Goal: Task Accomplishment & Management: Manage account settings

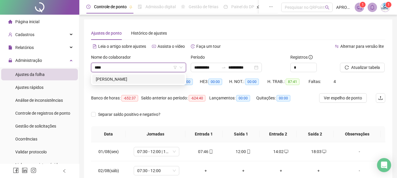
type input "*****"
click at [122, 80] on div "[PERSON_NAME]" at bounding box center [138, 79] width 85 height 6
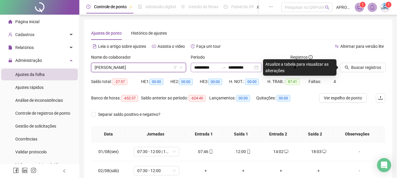
click at [229, 64] on div "**********" at bounding box center [226, 67] width 71 height 9
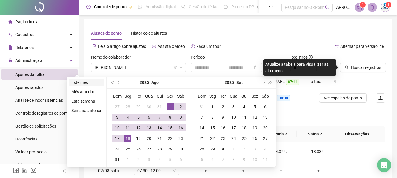
click at [89, 81] on li "Este mês" at bounding box center [86, 82] width 35 height 7
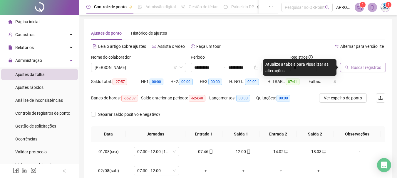
click at [356, 66] on span "Buscar registros" at bounding box center [366, 67] width 30 height 6
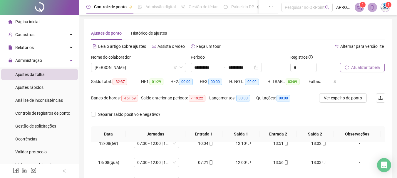
click at [369, 70] on span "Atualizar tabela" at bounding box center [365, 67] width 29 height 6
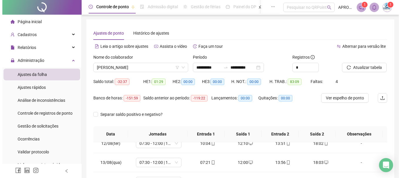
scroll to position [122, 0]
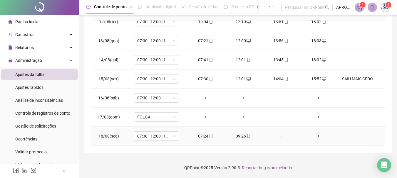
click at [356, 136] on div "-" at bounding box center [359, 136] width 35 height 6
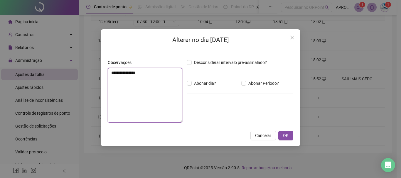
click at [174, 88] on textarea "**********" at bounding box center [145, 95] width 75 height 55
type textarea "**********"
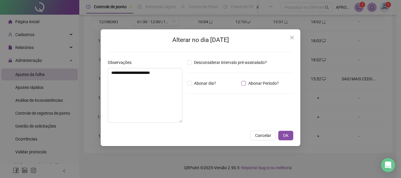
click at [246, 84] on span "Abonar Período?" at bounding box center [263, 83] width 35 height 6
click at [203, 117] on input "*****" at bounding box center [202, 115] width 23 height 7
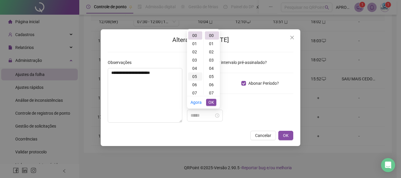
click at [196, 75] on div "05" at bounding box center [195, 77] width 14 height 8
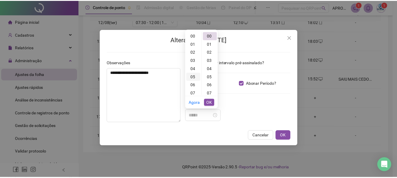
scroll to position [41, 0]
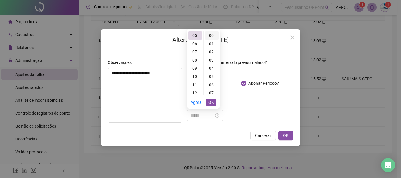
click at [213, 32] on div "00" at bounding box center [212, 35] width 14 height 8
type input "*****"
click at [211, 102] on span "OK" at bounding box center [211, 102] width 6 height 6
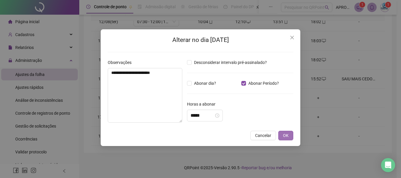
click at [283, 132] on button "OK" at bounding box center [285, 135] width 15 height 9
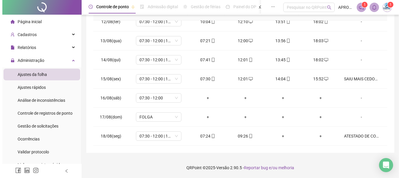
scroll to position [0, 0]
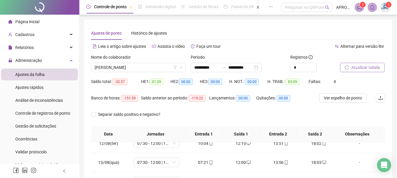
click at [371, 66] on span "Atualizar tabela" at bounding box center [365, 67] width 29 height 6
click at [374, 63] on button "Atualizar tabela" at bounding box center [362, 67] width 45 height 9
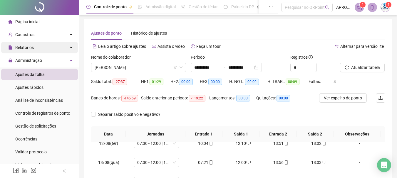
click at [36, 43] on div "Relatórios" at bounding box center [39, 48] width 77 height 12
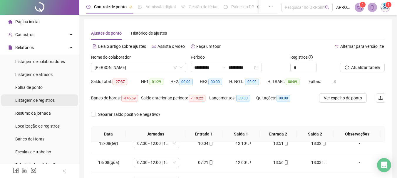
click at [45, 101] on span "Listagem de registros" at bounding box center [34, 100] width 39 height 5
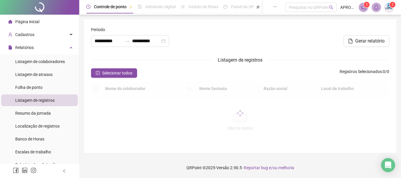
type input "**********"
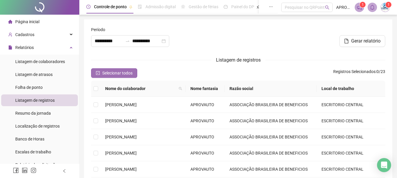
click at [98, 72] on icon "check-square" at bounding box center [98, 73] width 4 height 4
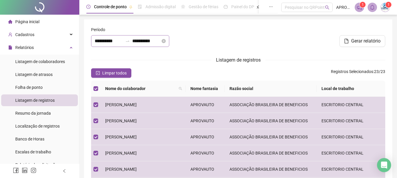
click at [107, 37] on div "**********" at bounding box center [130, 41] width 78 height 12
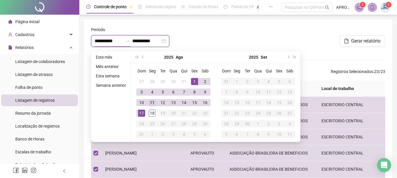
type input "**********"
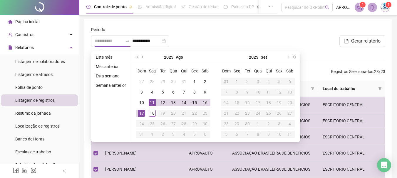
click at [154, 101] on div "11" at bounding box center [152, 102] width 7 height 7
type input "**********"
click at [149, 115] on div "18" at bounding box center [152, 113] width 7 height 7
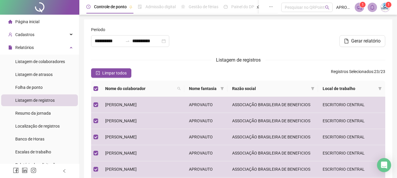
scroll to position [131, 0]
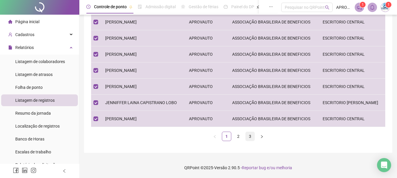
click at [248, 140] on link "3" at bounding box center [249, 136] width 9 height 9
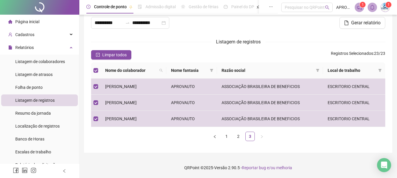
scroll to position [0, 0]
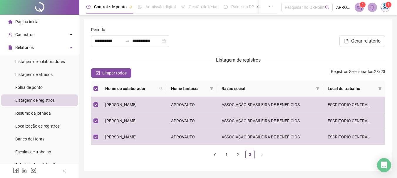
click at [376, 34] on div at bounding box center [337, 30] width 95 height 9
click at [374, 39] on span "Gerar relatório" at bounding box center [365, 41] width 29 height 7
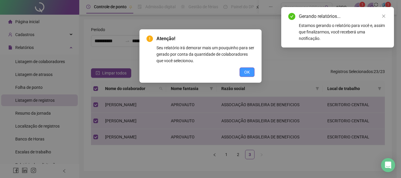
click at [252, 71] on button "OK" at bounding box center [247, 72] width 15 height 9
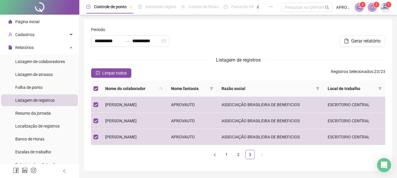
click at [375, 7] on span "1" at bounding box center [376, 5] width 2 height 6
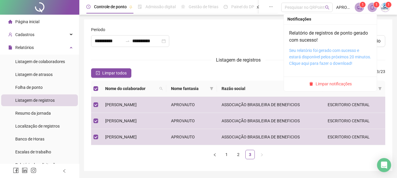
click at [334, 50] on link "Seu relatório foi gerado com sucesso e estará disponível pelos próximos 20 minu…" at bounding box center [330, 57] width 82 height 18
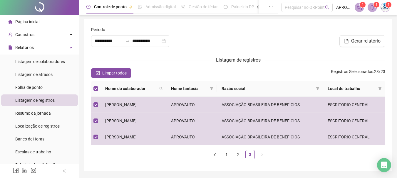
click at [94, 67] on form "**********" at bounding box center [238, 95] width 294 height 138
click at [98, 69] on button "Limpar todos" at bounding box center [111, 72] width 40 height 9
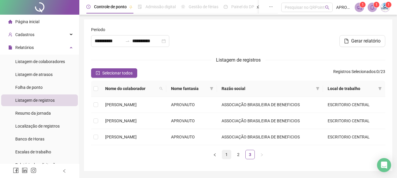
click at [225, 152] on link "1" at bounding box center [226, 154] width 9 height 9
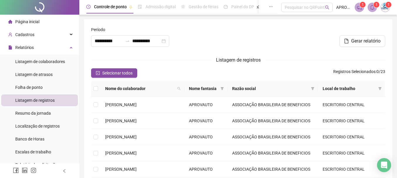
scroll to position [131, 0]
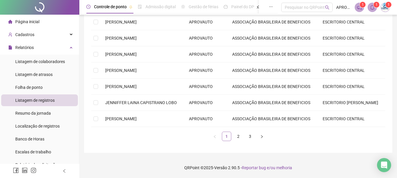
click at [228, 136] on link "1" at bounding box center [226, 136] width 9 height 9
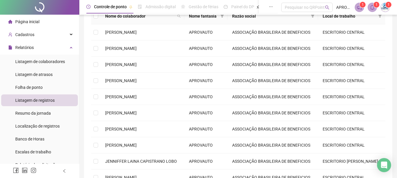
scroll to position [43, 0]
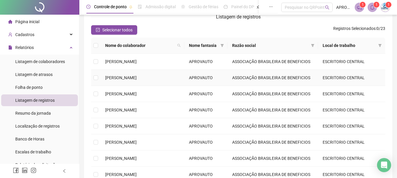
click at [115, 75] on td "[PERSON_NAME]" at bounding box center [142, 78] width 84 height 16
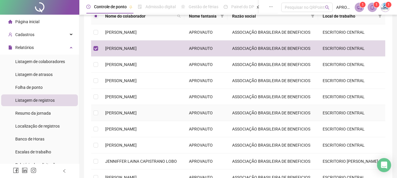
scroll to position [102, 0]
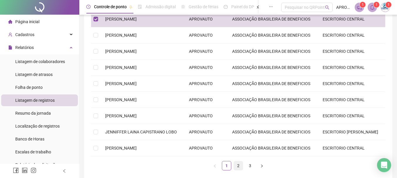
click at [237, 166] on link "2" at bounding box center [238, 165] width 9 height 9
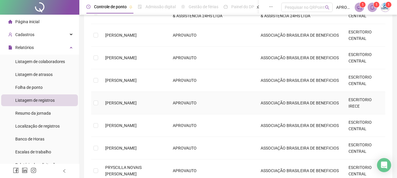
scroll to position [14, 0]
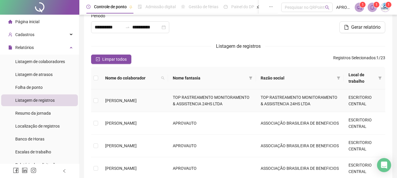
click at [117, 95] on td "[PERSON_NAME]" at bounding box center [134, 101] width 68 height 23
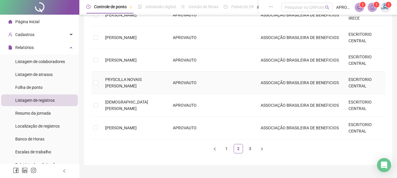
scroll to position [202, 0]
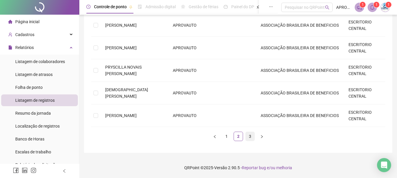
click at [250, 139] on link "3" at bounding box center [249, 136] width 9 height 9
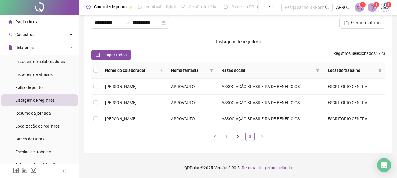
scroll to position [18, 0]
click at [372, 6] on icon "bell" at bounding box center [371, 7] width 5 height 5
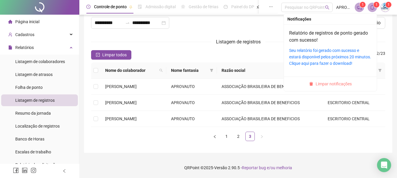
click at [318, 82] on span "Limpar notificações" at bounding box center [333, 84] width 36 height 6
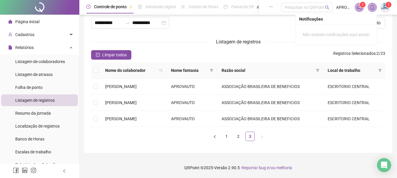
scroll to position [0, 0]
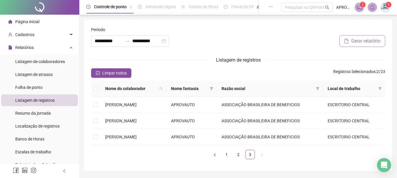
click at [380, 40] on button "Gerar relatório" at bounding box center [362, 41] width 46 height 12
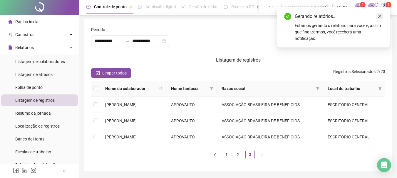
click at [380, 16] on icon "close" at bounding box center [379, 16] width 4 height 4
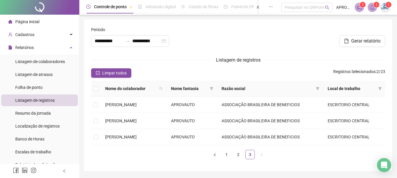
click at [375, 7] on sup "1" at bounding box center [376, 5] width 6 height 6
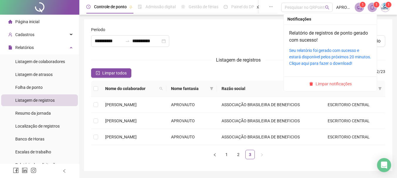
click at [341, 60] on div "Seu relatório foi gerado com sucesso e estará disponível pelos próximos 20 minu…" at bounding box center [330, 56] width 82 height 19
click at [339, 56] on link "Seu relatório foi gerado com sucesso e estará disponível pelos próximos 20 minu…" at bounding box center [330, 57] width 82 height 18
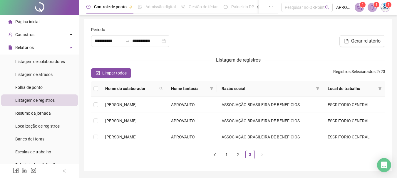
click at [368, 4] on span at bounding box center [371, 7] width 9 height 9
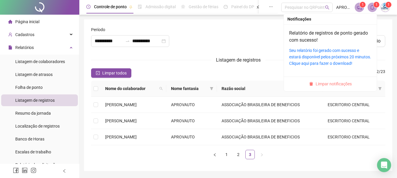
click at [346, 82] on span "Limpar notificações" at bounding box center [333, 84] width 36 height 6
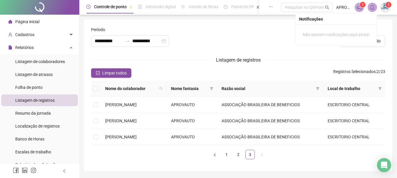
click at [220, 32] on div at bounding box center [238, 38] width 100 height 25
click at [227, 155] on link "1" at bounding box center [226, 154] width 9 height 9
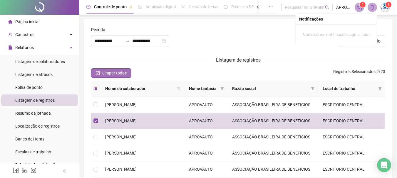
click at [119, 71] on span "Limpar todos" at bounding box center [114, 73] width 24 height 6
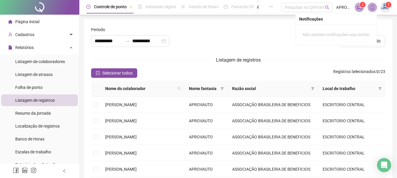
scroll to position [29, 0]
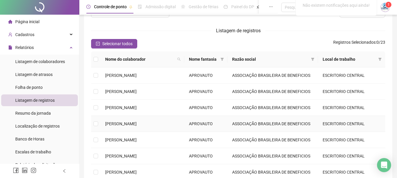
click at [136, 126] on span "[PERSON_NAME]" at bounding box center [120, 124] width 31 height 5
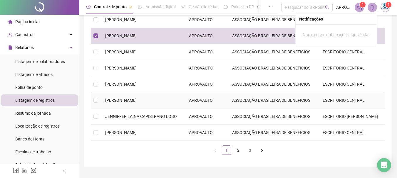
scroll to position [131, 0]
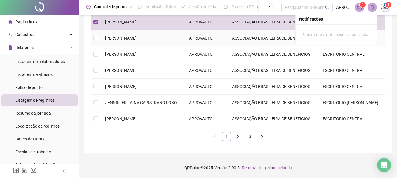
click at [124, 42] on td "[PERSON_NAME]" at bounding box center [142, 38] width 84 height 16
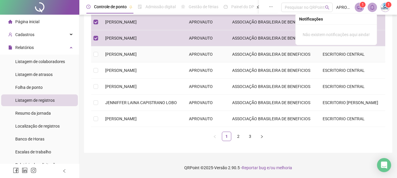
click at [119, 51] on td "[PERSON_NAME]" at bounding box center [142, 54] width 84 height 16
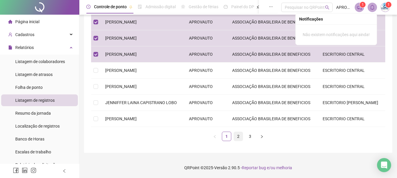
click at [237, 133] on link "2" at bounding box center [238, 136] width 9 height 9
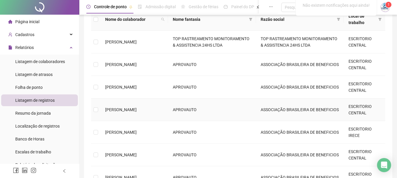
scroll to position [43, 0]
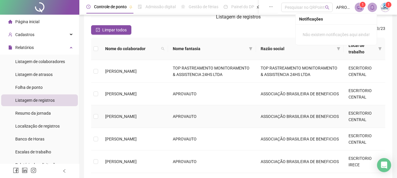
click at [131, 117] on td "[PERSON_NAME]" at bounding box center [134, 116] width 68 height 23
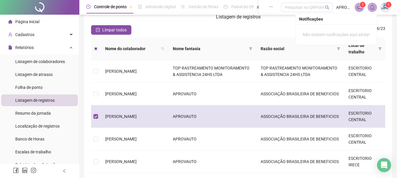
scroll to position [102, 0]
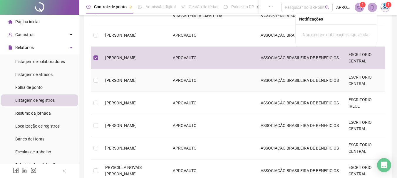
click at [128, 78] on span "[PERSON_NAME]" at bounding box center [120, 80] width 31 height 5
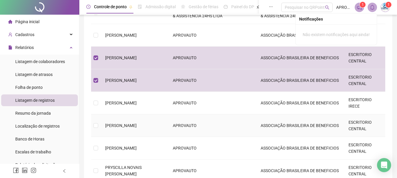
scroll to position [131, 0]
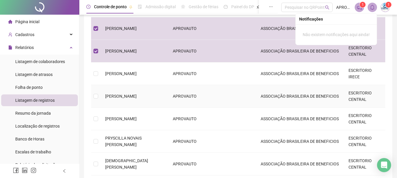
click at [131, 99] on td "[PERSON_NAME]" at bounding box center [134, 96] width 68 height 23
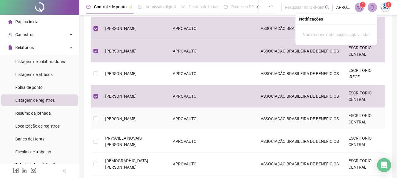
scroll to position [190, 0]
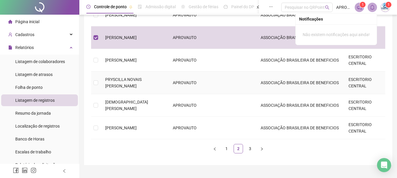
click at [121, 82] on span "PRYSCILLA NOVAIS [PERSON_NAME]" at bounding box center [123, 82] width 36 height 11
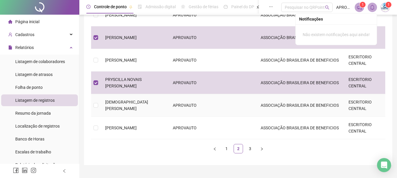
click at [121, 103] on span "[DEMOGRAPHIC_DATA] [PERSON_NAME]" at bounding box center [126, 105] width 43 height 11
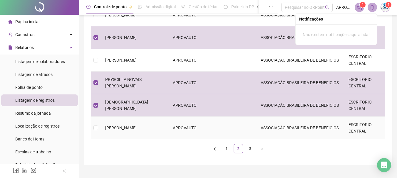
click at [129, 135] on td "[PERSON_NAME]" at bounding box center [134, 128] width 68 height 23
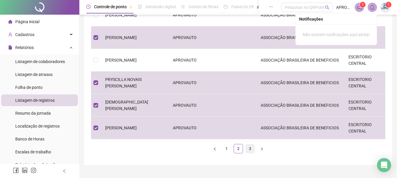
click at [252, 149] on link "3" at bounding box center [249, 148] width 9 height 9
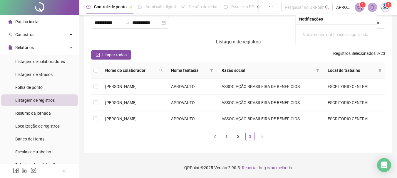
scroll to position [18, 0]
click at [383, 21] on button "Gerar relatório" at bounding box center [362, 23] width 46 height 12
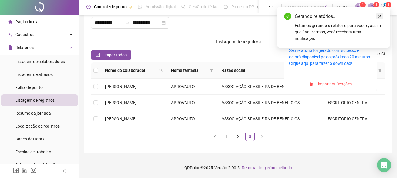
click at [377, 14] on icon "close" at bounding box center [379, 16] width 4 height 4
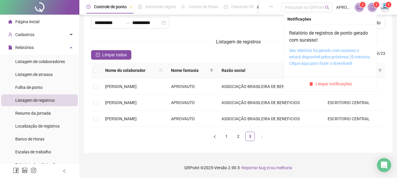
click at [342, 55] on link "Seu relatório foi gerado com sucesso e estará disponível pelos próximos 20 minu…" at bounding box center [330, 57] width 82 height 18
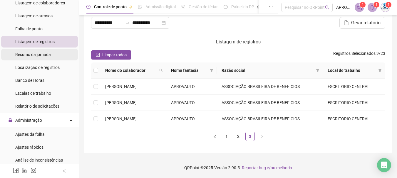
scroll to position [0, 0]
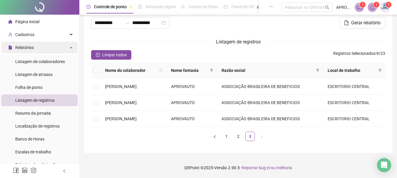
click at [43, 44] on div "Relatórios" at bounding box center [39, 48] width 77 height 12
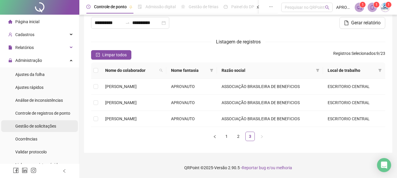
click at [53, 122] on div "Gestão de solicitações" at bounding box center [35, 126] width 41 height 12
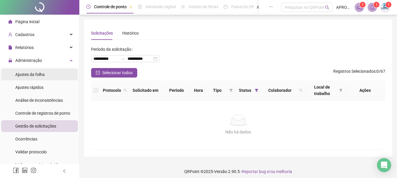
click at [41, 77] on span "Ajustes da folha" at bounding box center [29, 74] width 29 height 5
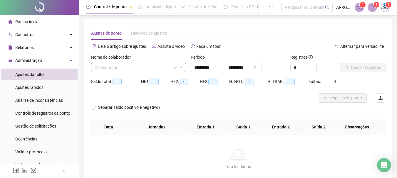
click at [109, 66] on input "search" at bounding box center [136, 67] width 82 height 9
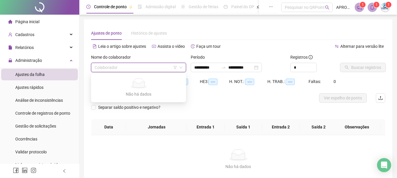
type input "**********"
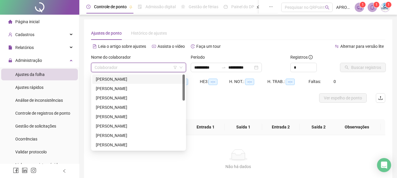
click at [120, 77] on div "[PERSON_NAME]" at bounding box center [138, 79] width 85 height 6
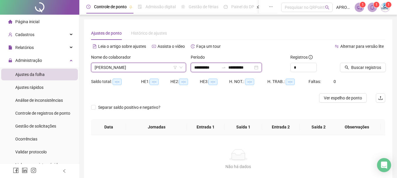
click at [219, 68] on input "**********" at bounding box center [206, 67] width 25 height 6
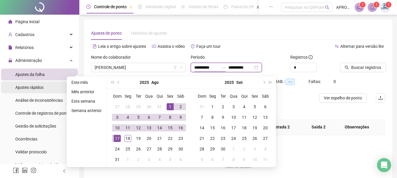
type input "**********"
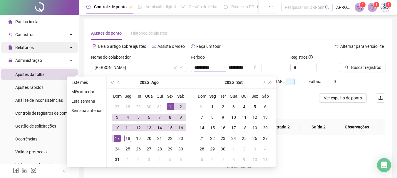
click at [27, 45] on span "Relatórios" at bounding box center [24, 47] width 18 height 5
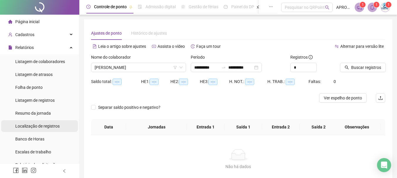
click at [46, 126] on span "Localização de registros" at bounding box center [37, 126] width 44 height 5
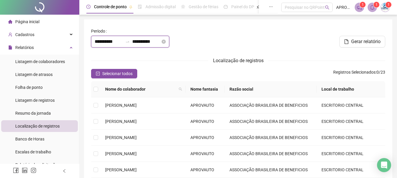
click at [142, 43] on input "**********" at bounding box center [146, 41] width 28 height 7
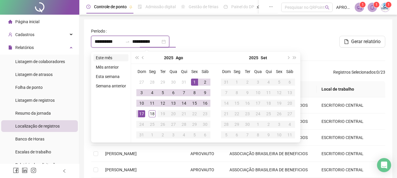
type input "**********"
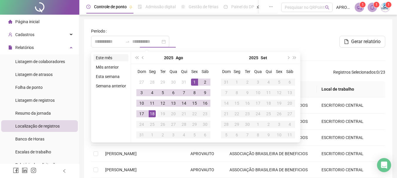
click at [106, 56] on li "Este mês" at bounding box center [110, 57] width 35 height 7
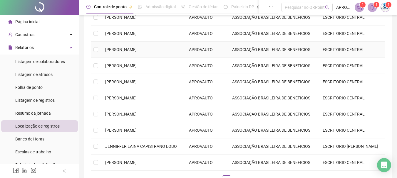
scroll to position [117, 0]
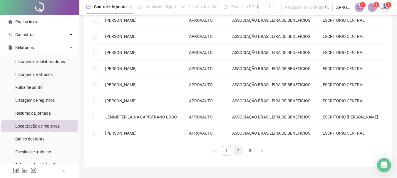
click at [241, 150] on link "2" at bounding box center [238, 150] width 9 height 9
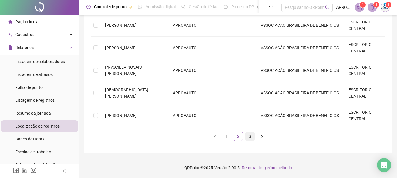
click at [247, 137] on link "3" at bounding box center [249, 136] width 9 height 9
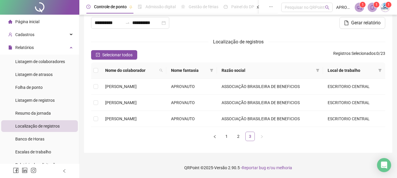
scroll to position [19, 0]
click at [373, 7] on icon "bell" at bounding box center [371, 7] width 5 height 5
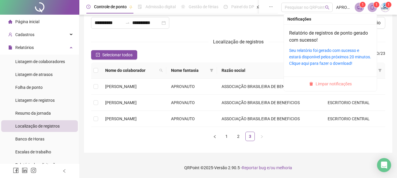
click at [327, 84] on span "Limpar notificações" at bounding box center [333, 84] width 36 height 6
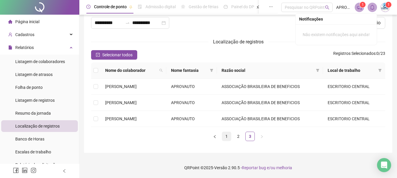
click at [225, 138] on link "1" at bounding box center [226, 136] width 9 height 9
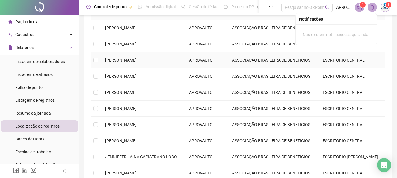
scroll to position [107, 0]
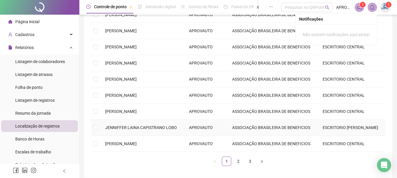
click at [153, 122] on td "JENNIFFER LAINA CAPISTRANO LOBO" at bounding box center [142, 128] width 84 height 16
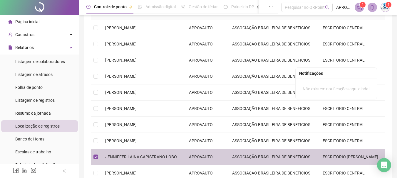
scroll to position [132, 0]
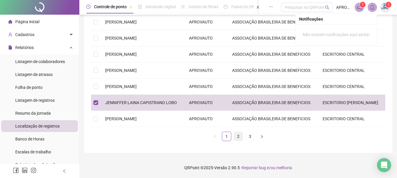
click at [238, 139] on link "2" at bounding box center [238, 136] width 9 height 9
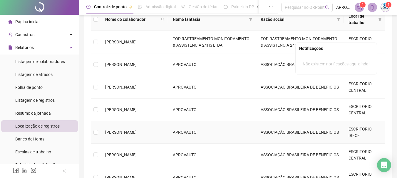
scroll to position [102, 0]
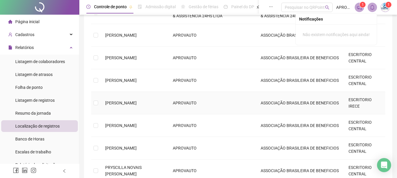
click at [136, 101] on span "[PERSON_NAME]" at bounding box center [120, 103] width 31 height 5
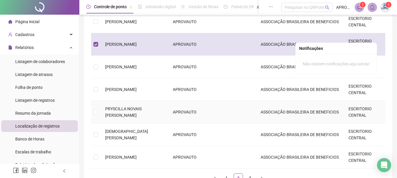
scroll to position [203, 0]
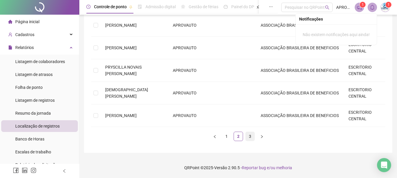
click at [249, 138] on link "3" at bounding box center [249, 136] width 9 height 9
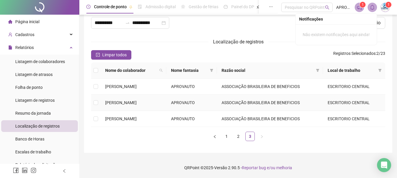
click at [142, 106] on td "[PERSON_NAME]" at bounding box center [133, 103] width 66 height 16
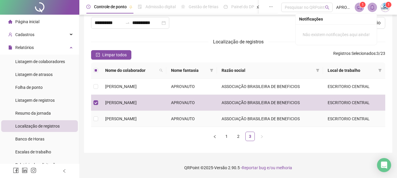
click at [136, 117] on span "[PERSON_NAME]" at bounding box center [120, 119] width 31 height 5
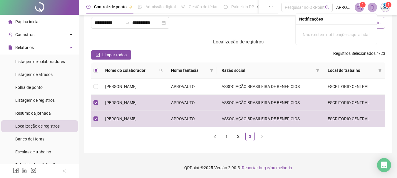
click at [382, 27] on button "Gerar relatório" at bounding box center [362, 23] width 46 height 12
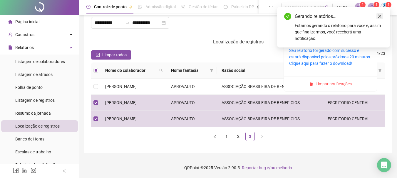
click at [380, 18] on icon "close" at bounding box center [379, 16] width 4 height 4
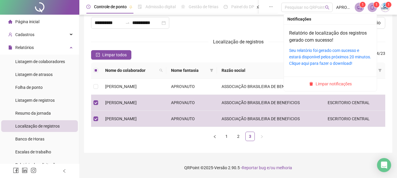
click at [372, 9] on icon "bell" at bounding box center [371, 7] width 5 height 5
click at [348, 52] on link "Seu relatório foi gerado com sucesso e estará disponível pelos próximos 20 minu…" at bounding box center [330, 57] width 82 height 18
